Goal: Transaction & Acquisition: Purchase product/service

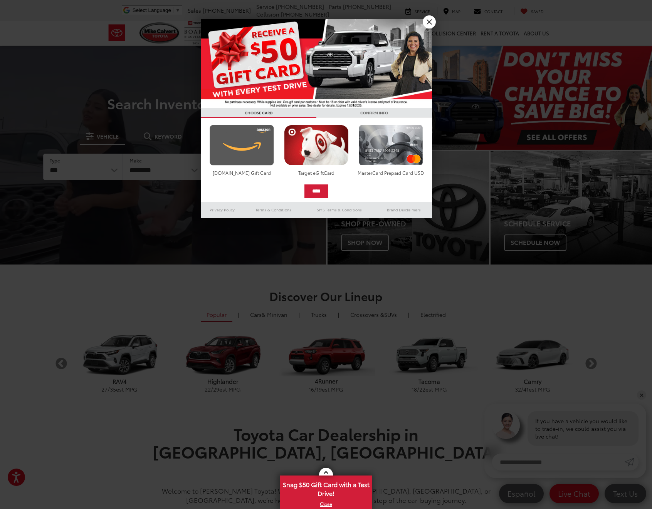
click at [235, 156] on img at bounding box center [242, 145] width 68 height 41
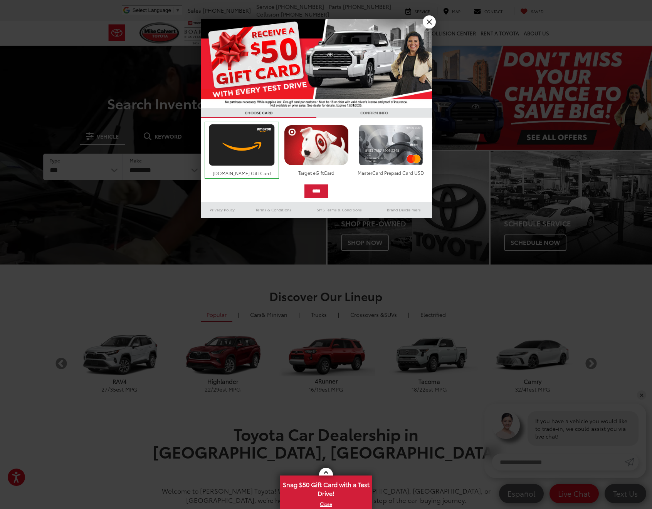
click at [309, 189] on input "****" at bounding box center [316, 192] width 24 height 14
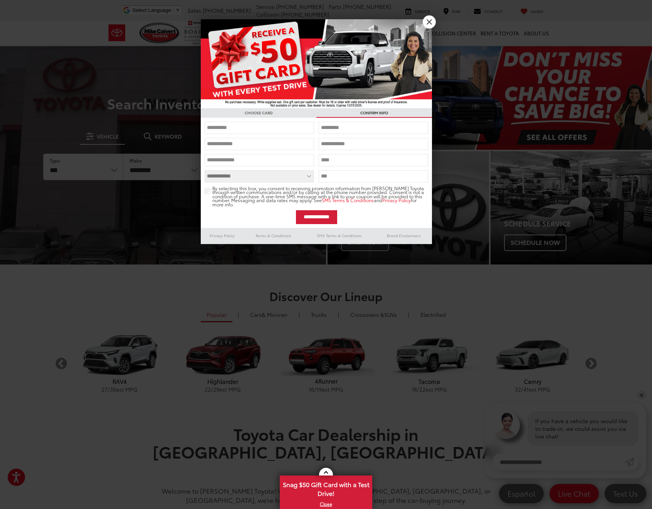
click at [297, 117] on h3 "CHOOSE CARD" at bounding box center [259, 113] width 116 height 10
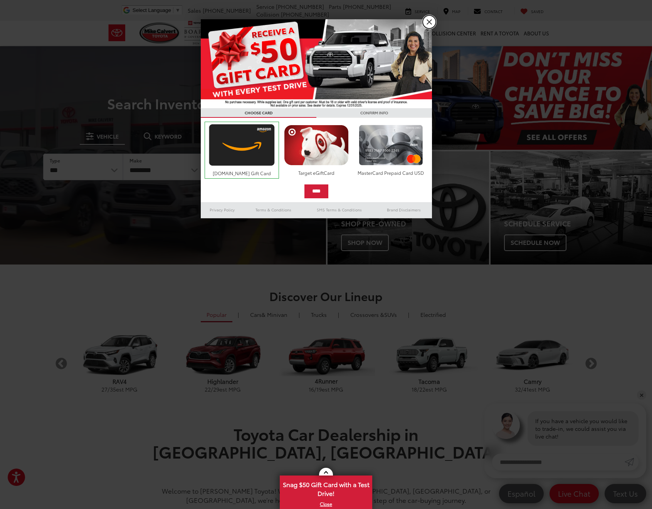
click at [425, 24] on link "X" at bounding box center [429, 21] width 13 height 13
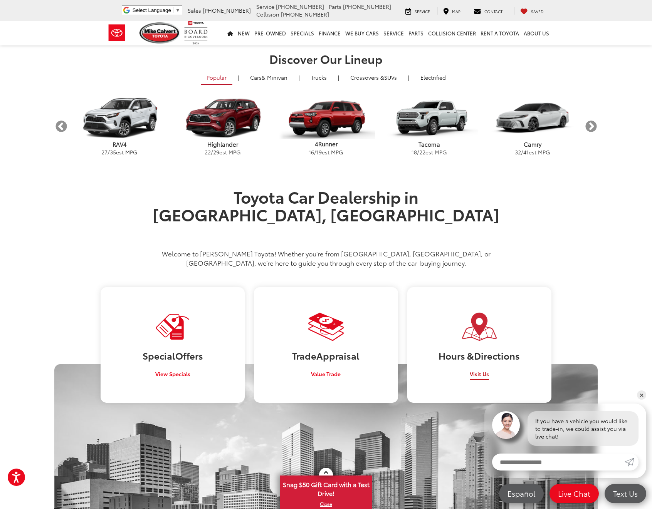
scroll to position [188, 0]
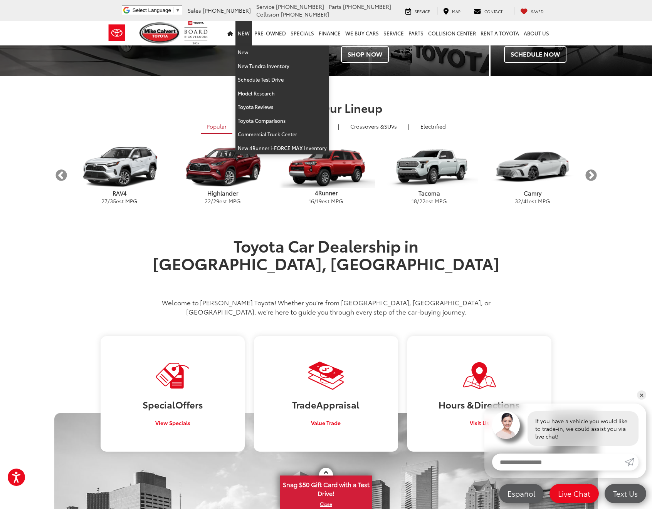
click at [245, 34] on link "New" at bounding box center [243, 33] width 17 height 25
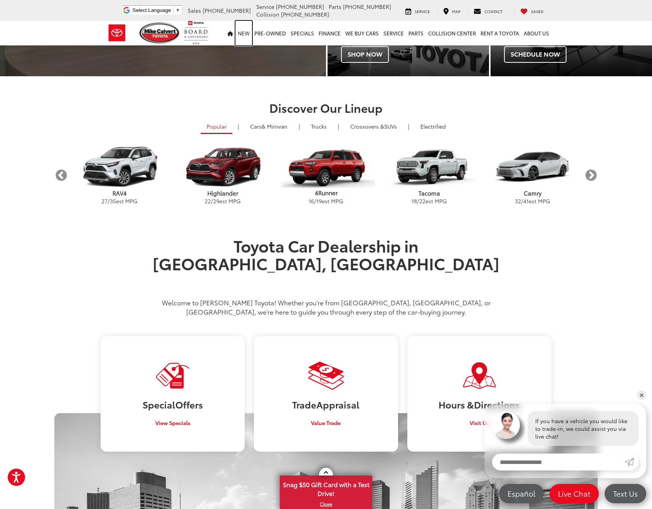
click at [245, 34] on link "New" at bounding box center [243, 33] width 17 height 25
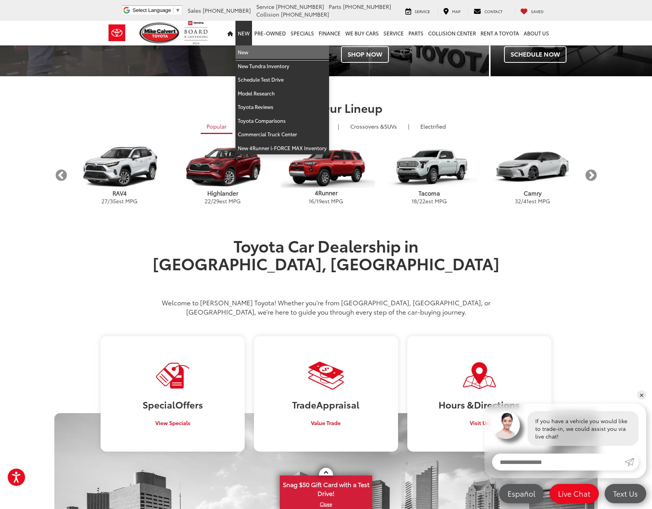
click at [249, 49] on link "New" at bounding box center [282, 52] width 94 height 14
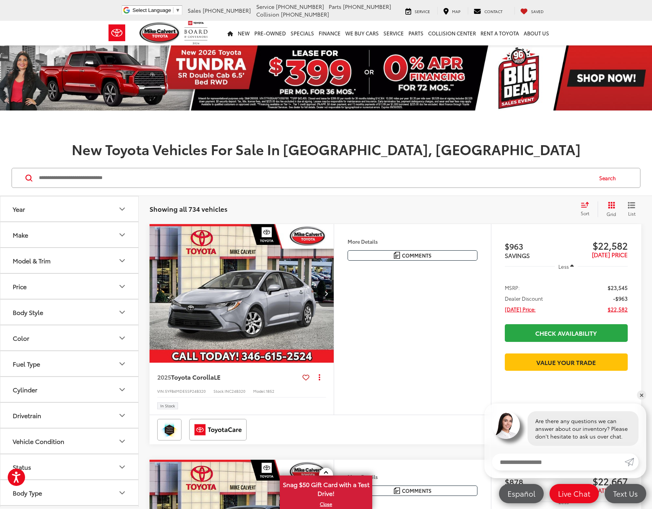
click at [64, 232] on button "Make" at bounding box center [69, 234] width 139 height 25
click at [46, 303] on button "Model & Trim" at bounding box center [69, 310] width 139 height 25
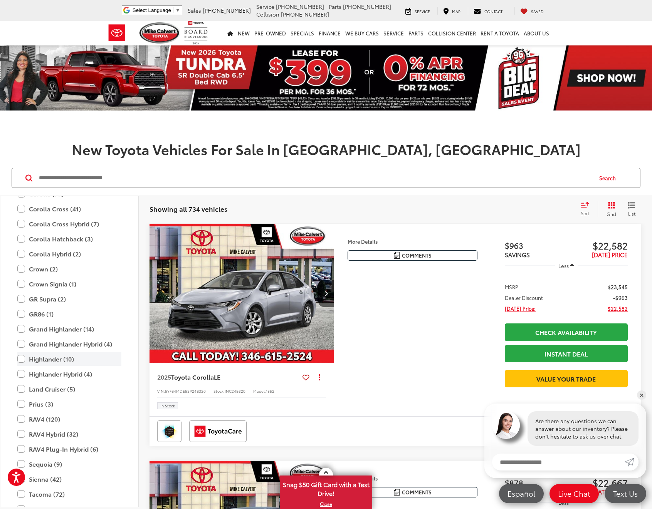
scroll to position [218, 0]
click at [24, 390] on label "Land Cruiser (5)" at bounding box center [69, 387] width 104 height 13
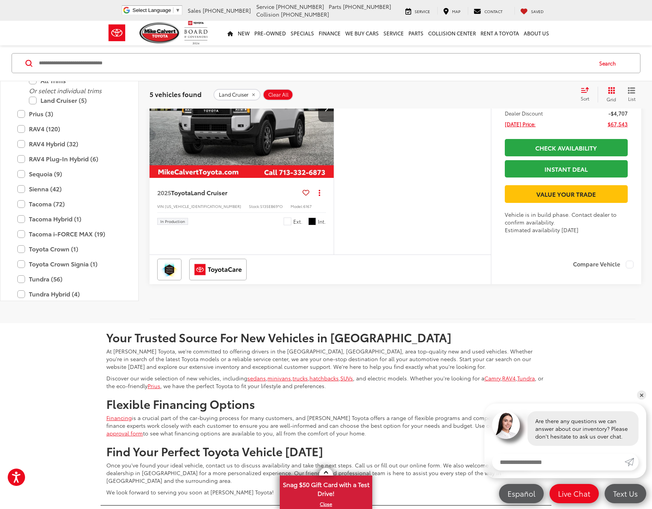
scroll to position [1481, 0]
